Goal: Task Accomplishment & Management: Manage account settings

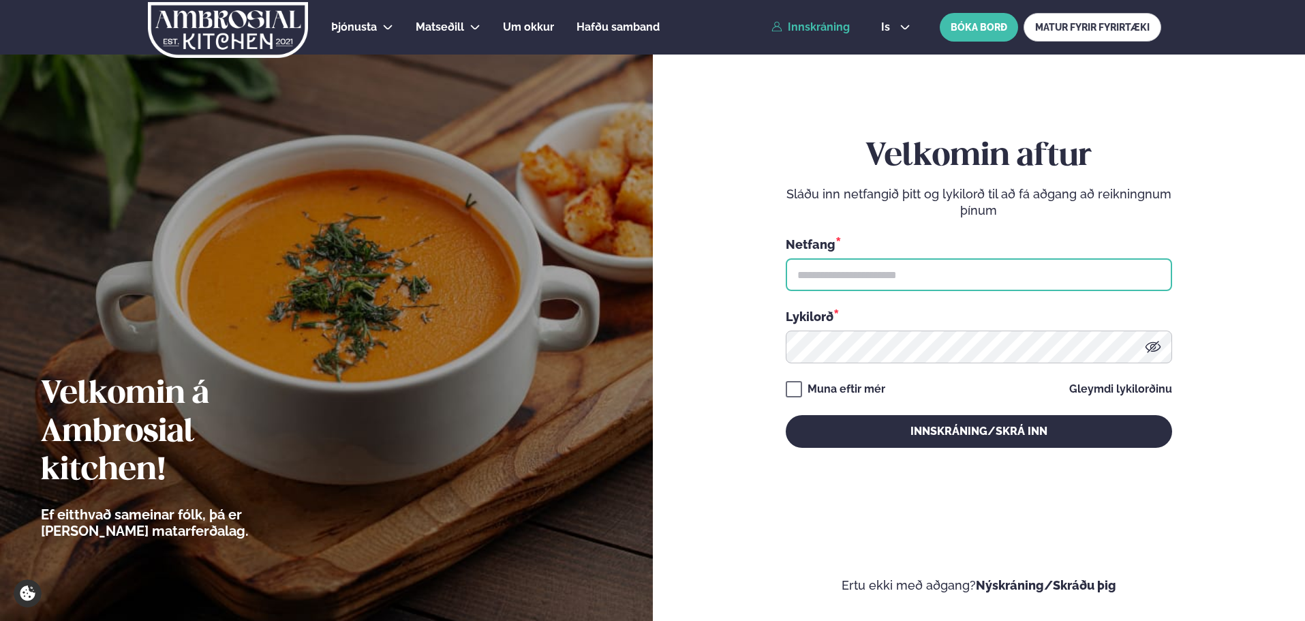
type input "**********"
click at [865, 433] on button "Innskráning/Skrá inn" at bounding box center [979, 431] width 386 height 33
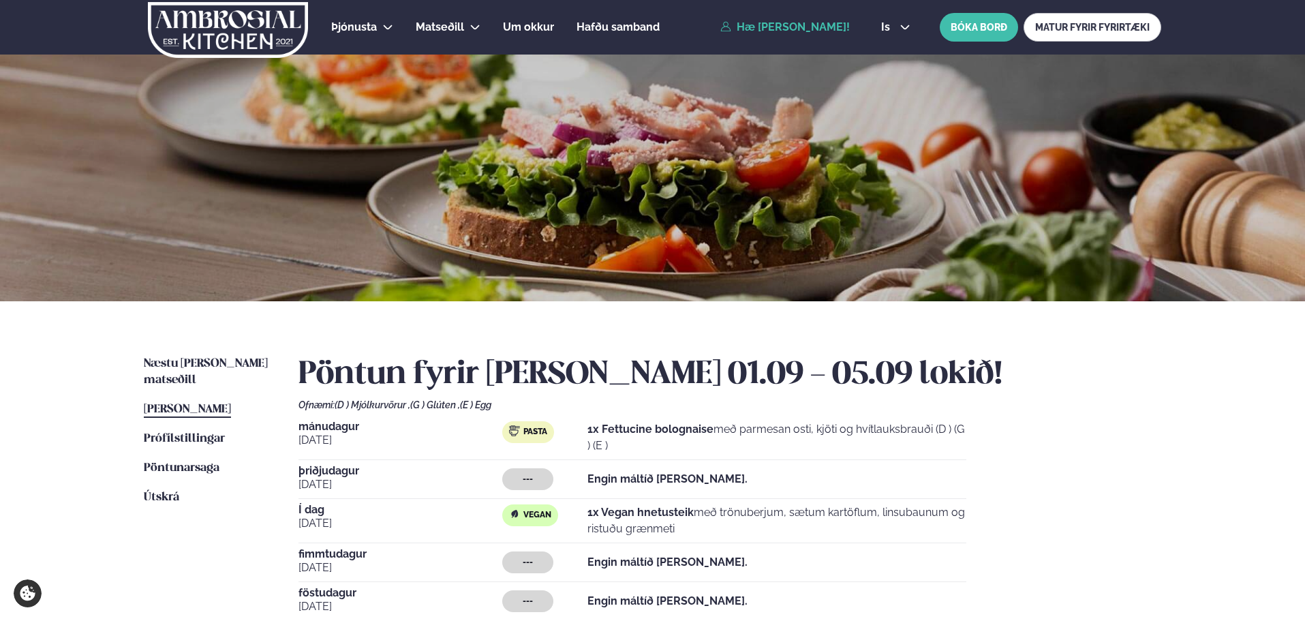
click at [196, 355] on div "Næstu [PERSON_NAME] matseðill Næsta vika [PERSON_NAME] matseðill [PERSON_NAME] …" at bounding box center [652, 519] width 1099 height 436
click at [195, 363] on span "Næstu [PERSON_NAME] matseðill" at bounding box center [206, 372] width 124 height 28
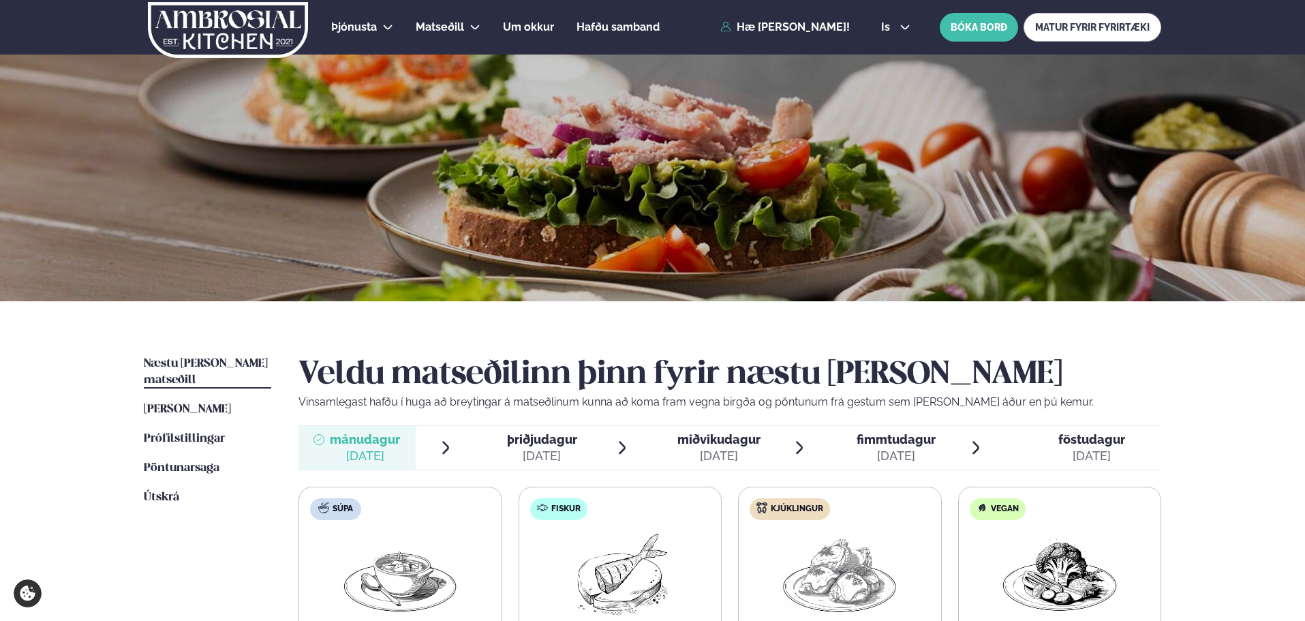
click at [231, 403] on span "[PERSON_NAME]" at bounding box center [187, 409] width 87 height 12
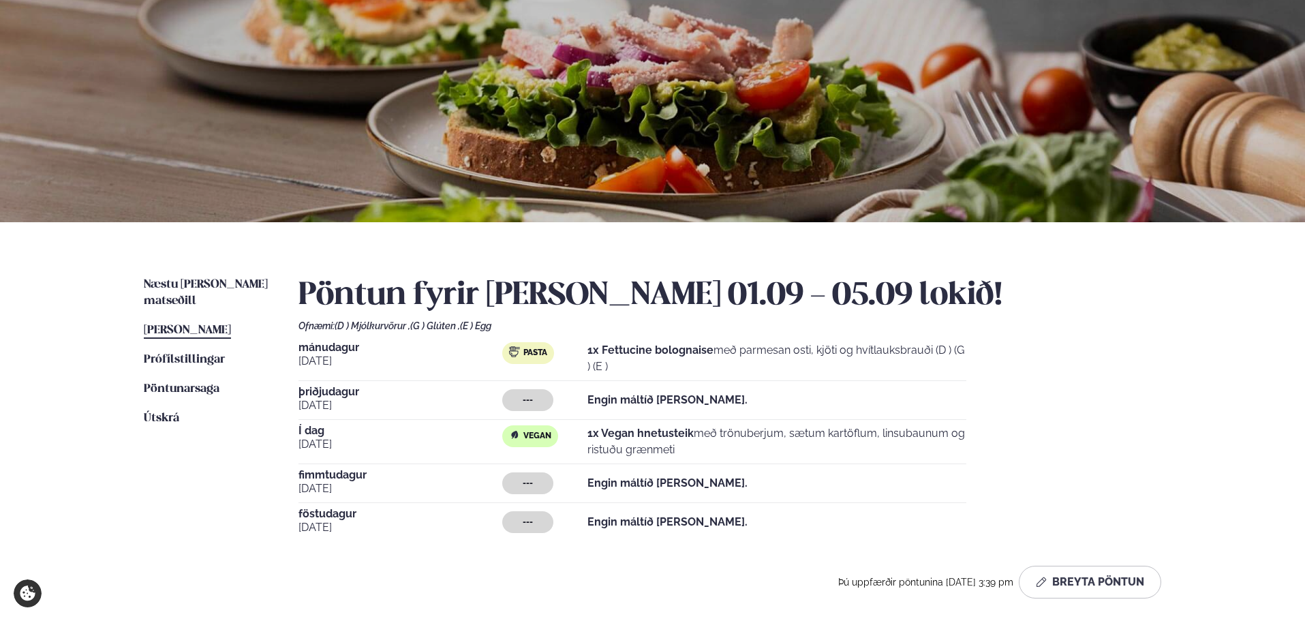
scroll to position [204, 0]
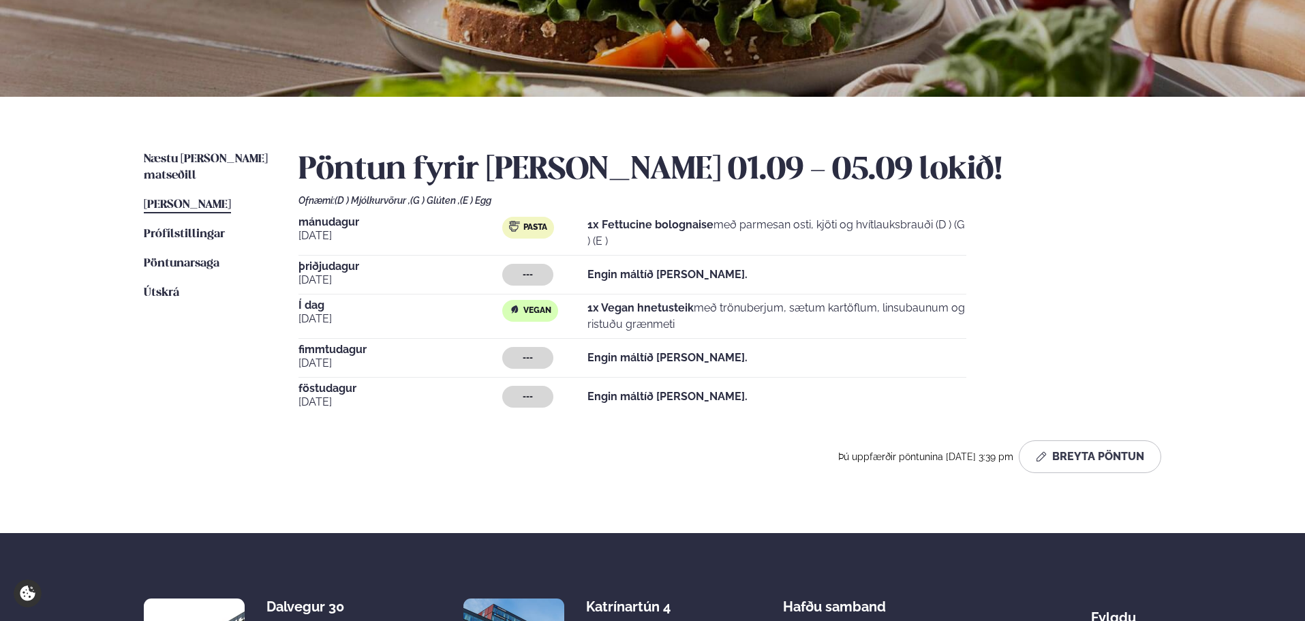
click at [311, 322] on span "[DATE]" at bounding box center [401, 319] width 204 height 16
click at [1077, 455] on button "Breyta Pöntun" at bounding box center [1090, 456] width 142 height 33
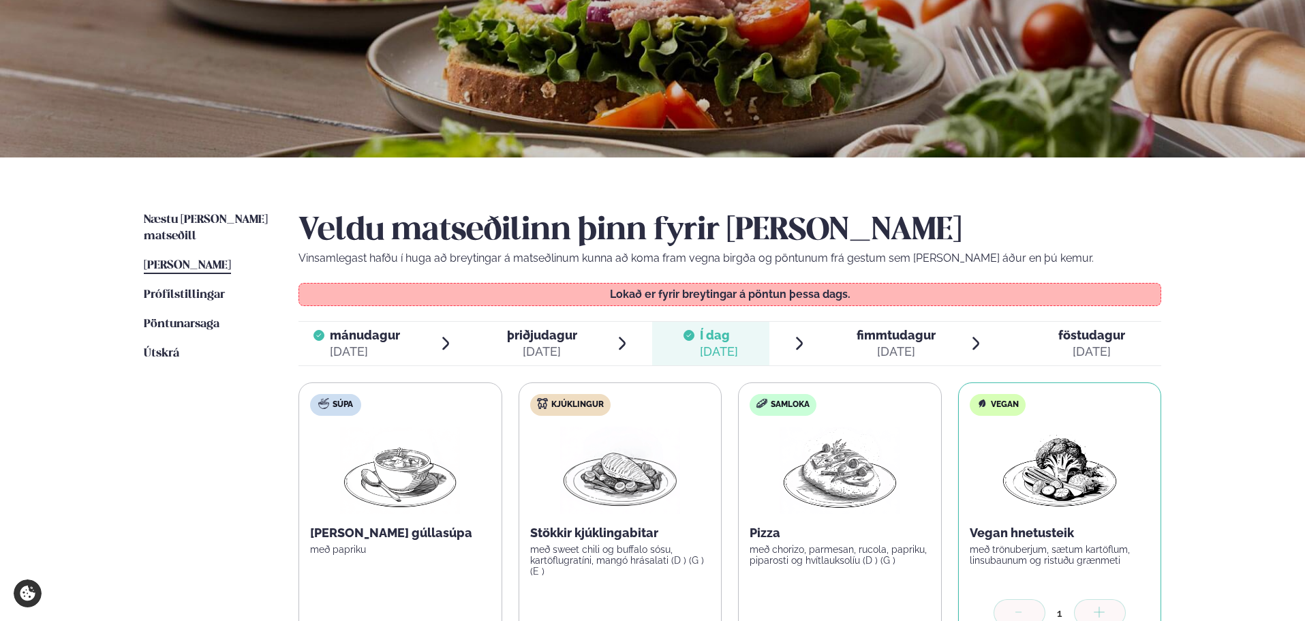
scroll to position [136, 0]
